Goal: Find specific page/section: Find specific page/section

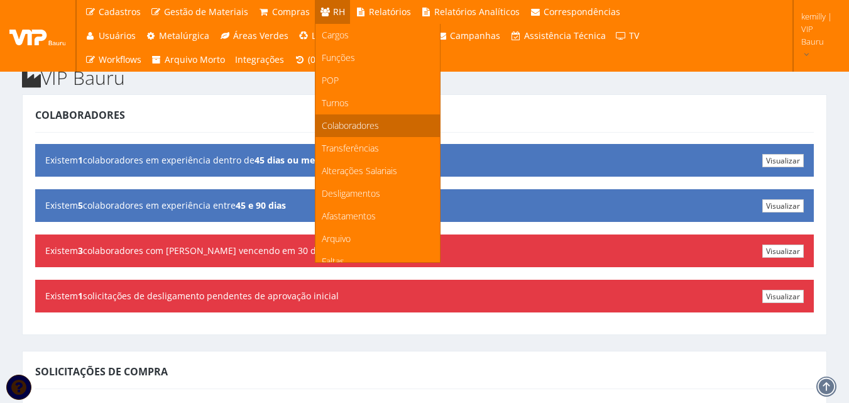
click at [338, 119] on link "Colaboradores" at bounding box center [378, 125] width 124 height 23
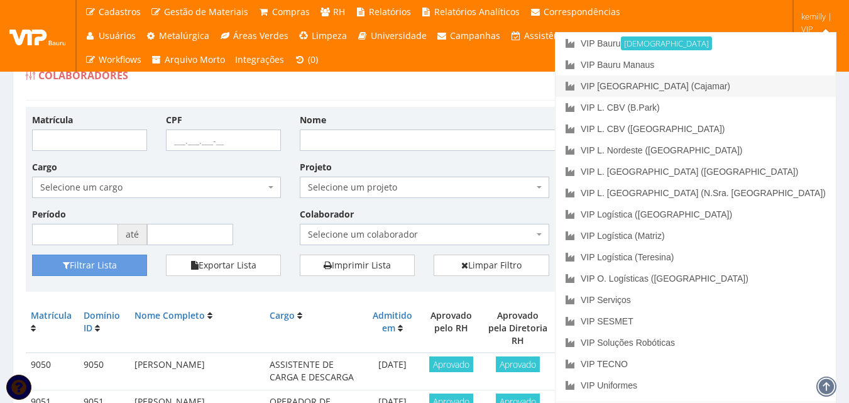
click at [739, 85] on link "VIP [GEOGRAPHIC_DATA] (Cajamar)" at bounding box center [696, 85] width 280 height 21
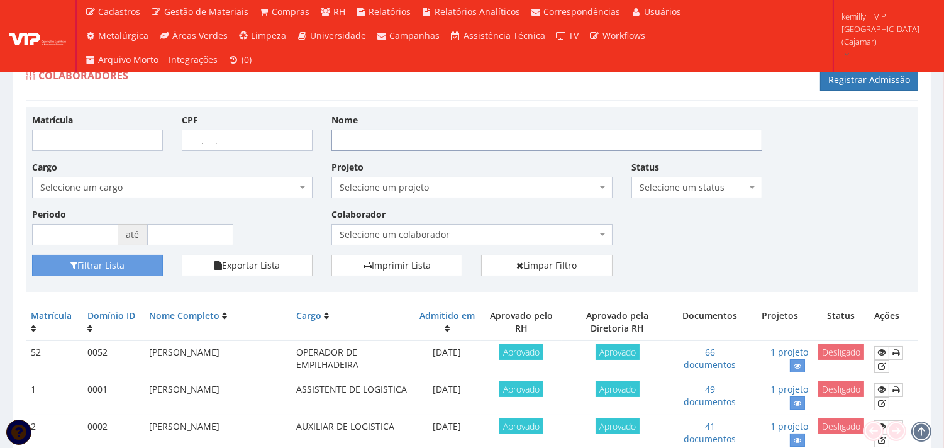
click at [382, 140] on input "Nome" at bounding box center [546, 139] width 431 height 21
type input "wander"
click at [32, 255] on button "Filtrar Lista" at bounding box center [97, 265] width 131 height 21
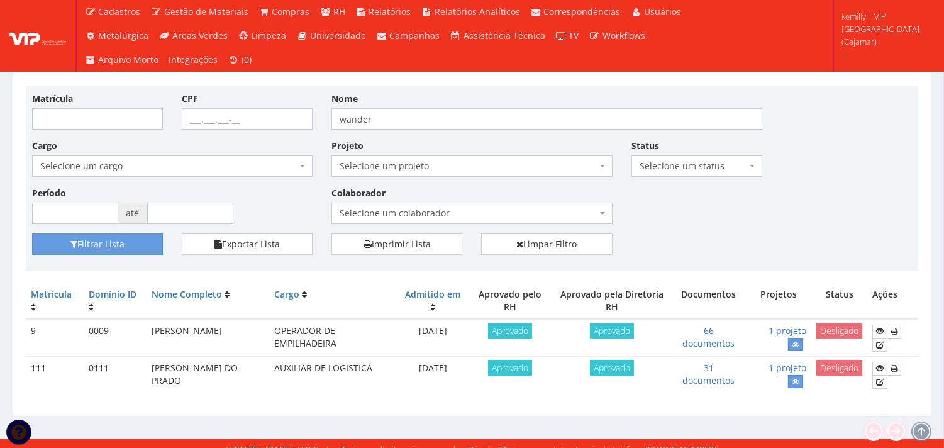
scroll to position [33, 0]
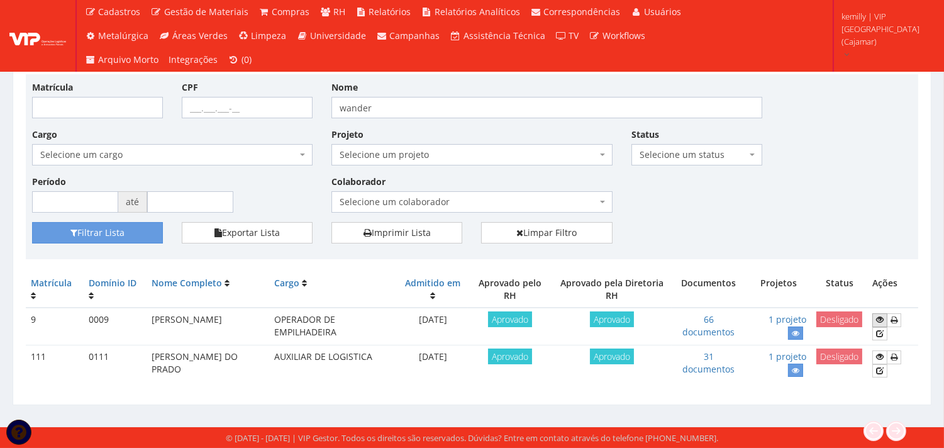
click at [878, 319] on icon at bounding box center [880, 319] width 8 height 9
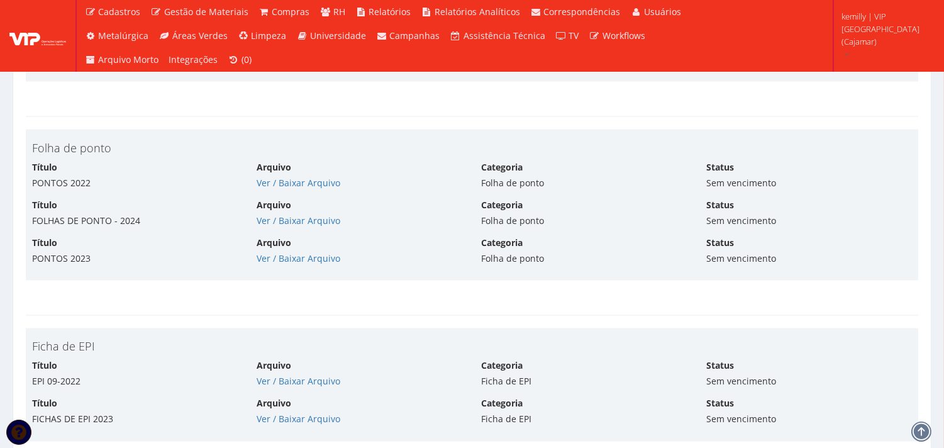
scroll to position [4153, 0]
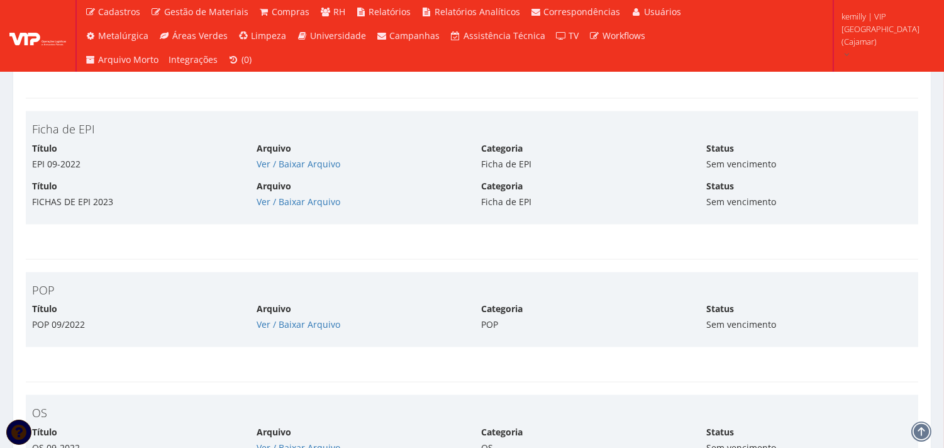
drag, startPoint x: 629, startPoint y: 321, endPoint x: 634, endPoint y: 288, distance: 33.0
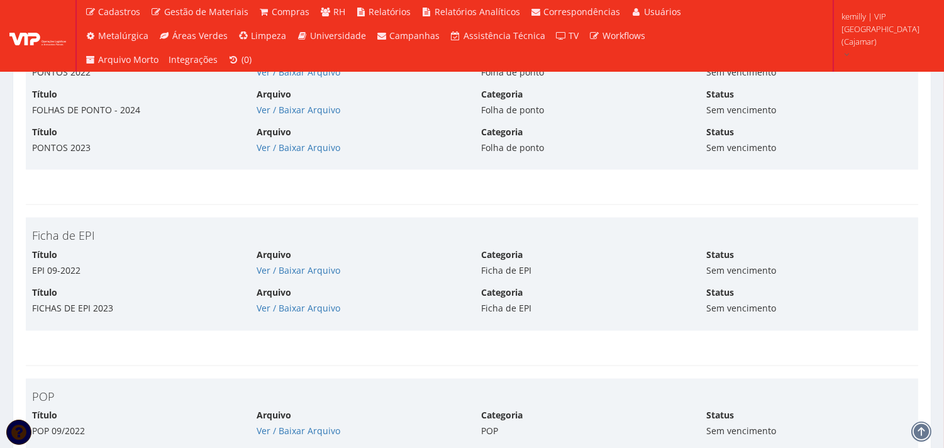
scroll to position [4097, 0]
